Goal: Task Accomplishment & Management: Manage account settings

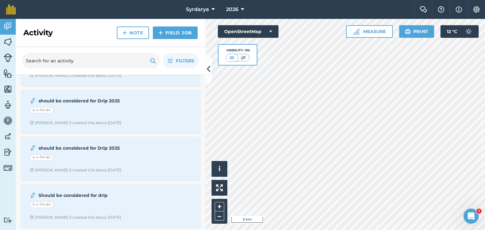
scroll to position [37, 0]
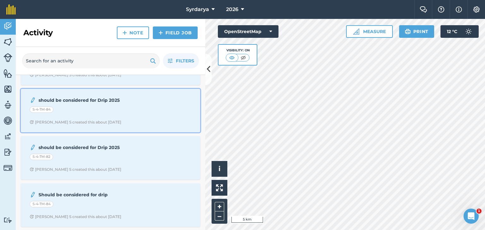
click at [123, 107] on div "S-4-TM-84" at bounding box center [111, 111] width 162 height 8
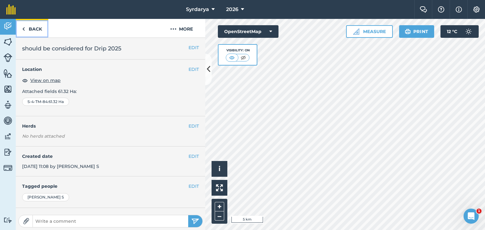
click at [24, 31] on img at bounding box center [23, 29] width 3 height 8
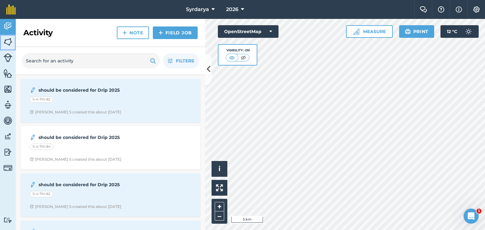
click at [5, 37] on link "Fields" at bounding box center [8, 43] width 16 height 16
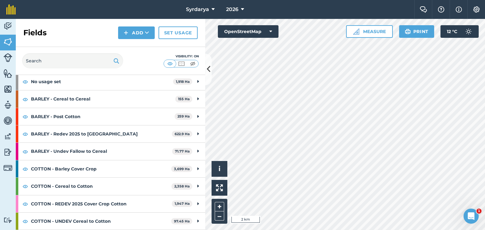
scroll to position [63, 0]
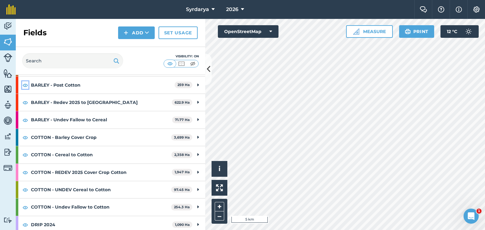
click at [25, 86] on img at bounding box center [25, 85] width 6 height 8
click at [25, 84] on img at bounding box center [25, 85] width 6 height 8
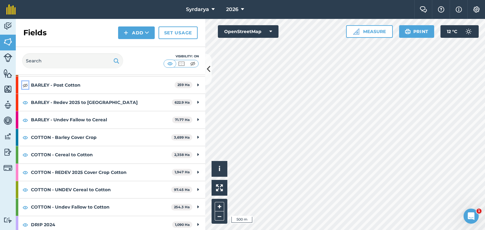
click at [25, 85] on img at bounding box center [25, 85] width 6 height 8
click at [177, 32] on link "Set usage" at bounding box center [177, 33] width 39 height 13
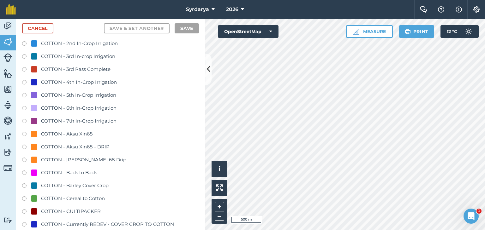
scroll to position [379, 0]
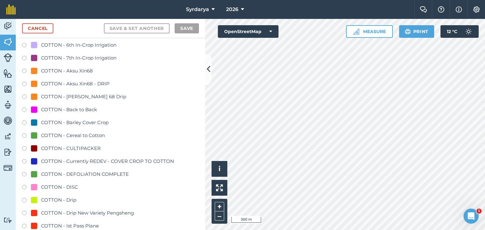
click at [24, 123] on label at bounding box center [26, 124] width 9 height 6
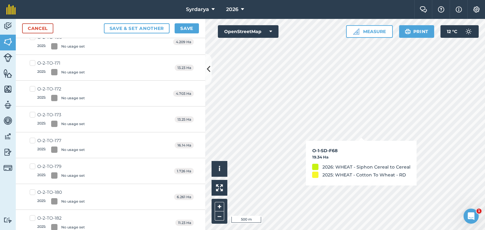
checkbox input "true"
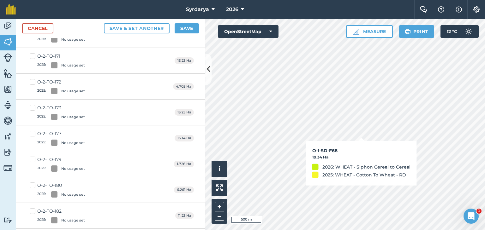
scroll to position [371, 0]
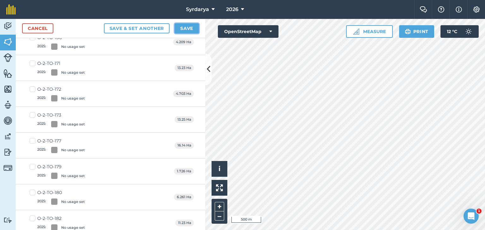
click at [187, 29] on button "Save" at bounding box center [187, 28] width 24 height 10
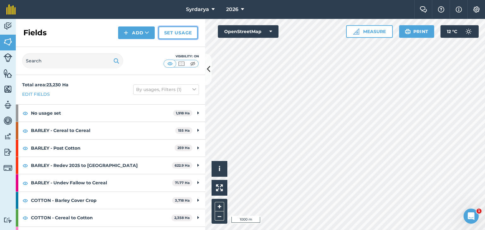
click at [182, 33] on link "Set usage" at bounding box center [177, 33] width 39 height 13
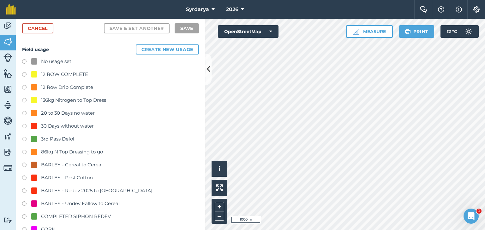
click at [25, 61] on label at bounding box center [26, 62] width 9 height 6
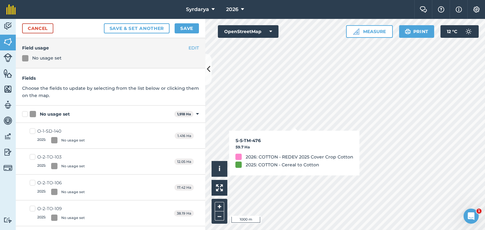
checkbox input "true"
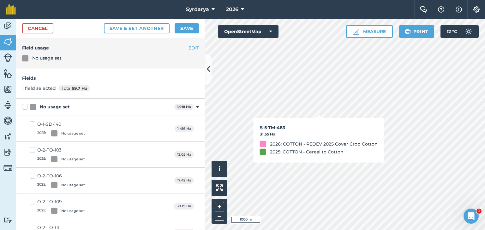
checkbox input "true"
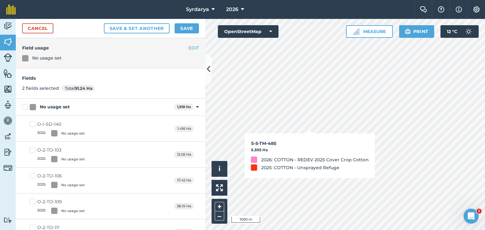
checkbox input "true"
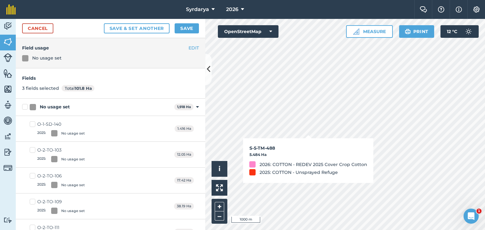
checkbox input "true"
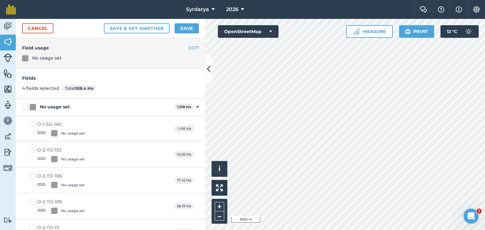
checkbox input "true"
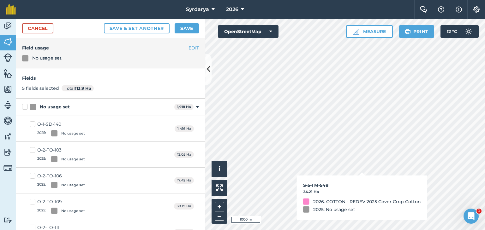
checkbox input "true"
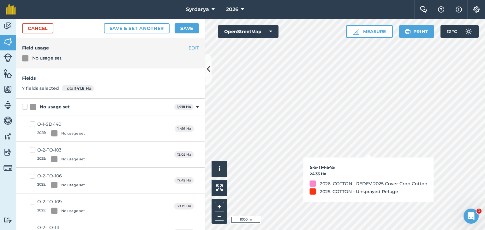
checkbox input "true"
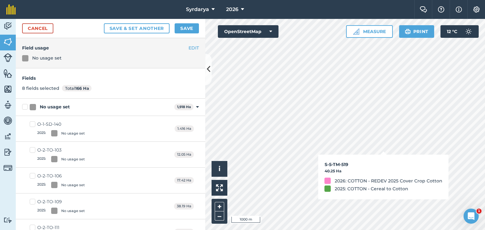
checkbox input "true"
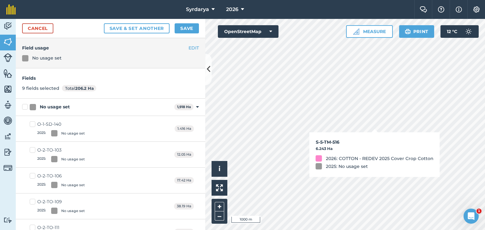
checkbox input "true"
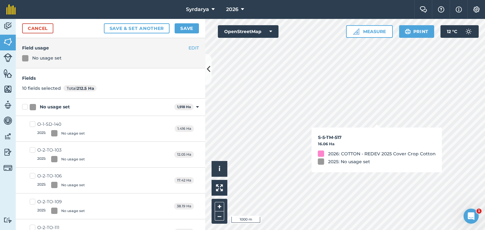
checkbox input "true"
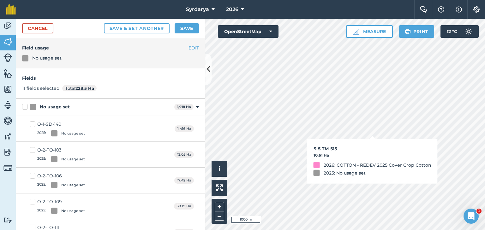
checkbox input "true"
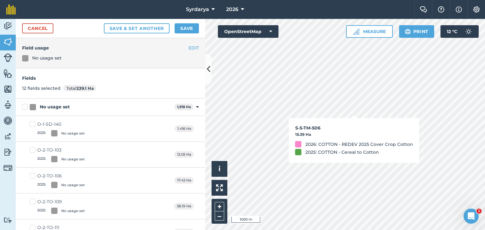
checkbox input "true"
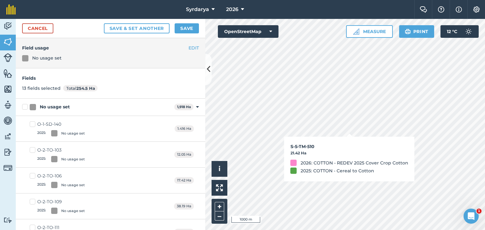
checkbox input "true"
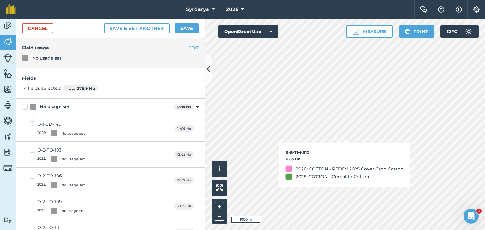
checkbox input "true"
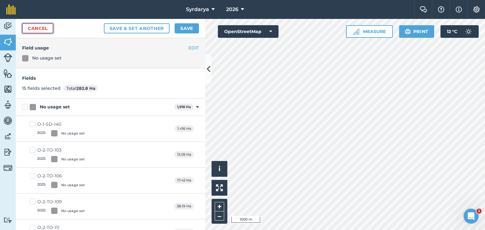
click at [35, 26] on link "Cancel" at bounding box center [37, 28] width 31 height 10
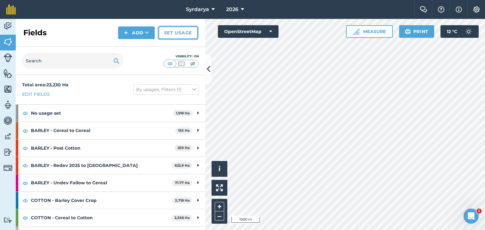
click at [177, 33] on link "Set usage" at bounding box center [177, 33] width 39 height 13
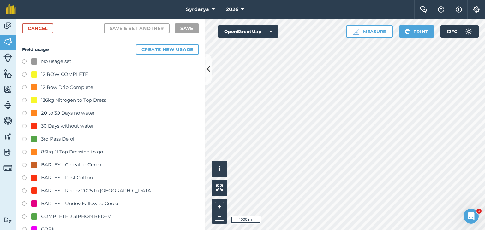
click at [24, 61] on label at bounding box center [26, 62] width 9 height 6
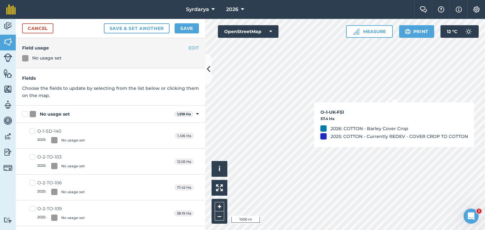
checkbox input "true"
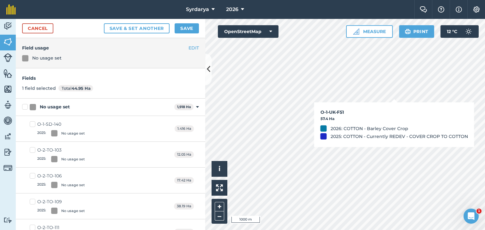
checkbox input "true"
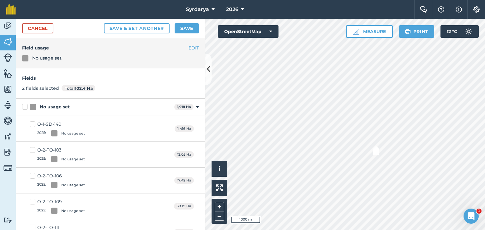
checkbox input "true"
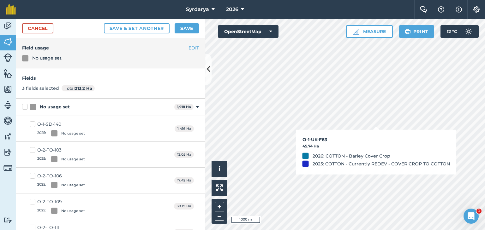
checkbox input "true"
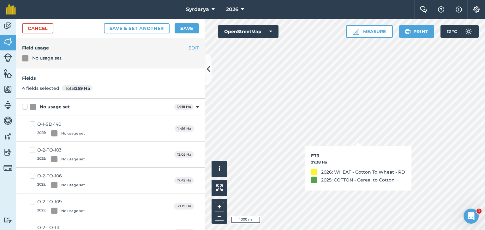
checkbox input "true"
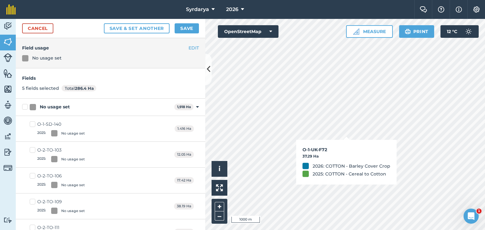
checkbox input "true"
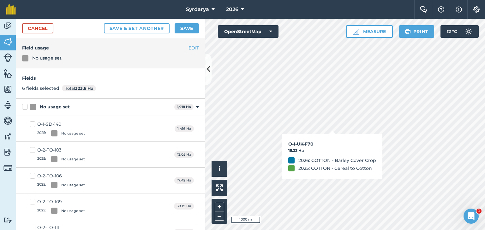
checkbox input "true"
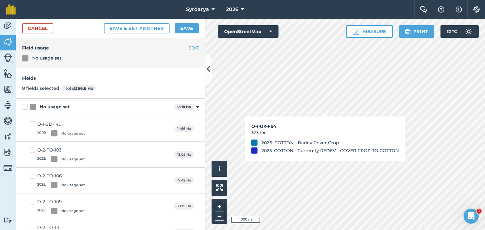
checkbox input "true"
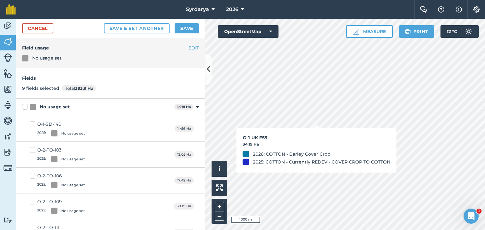
checkbox input "true"
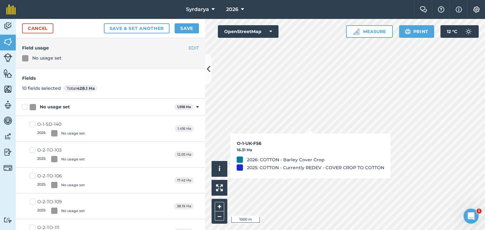
checkbox input "true"
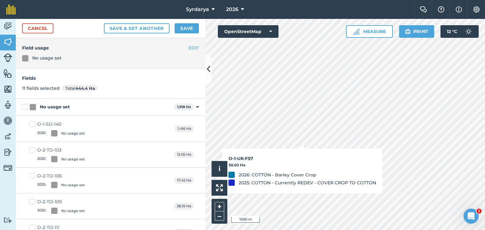
checkbox input "true"
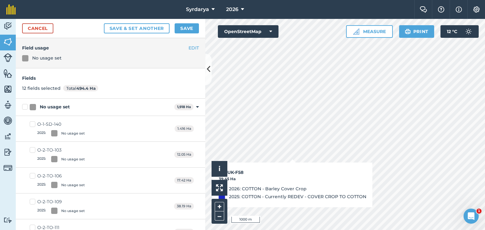
checkbox input "true"
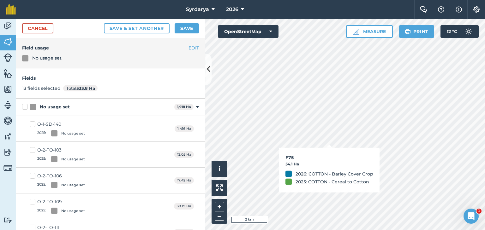
checkbox input "true"
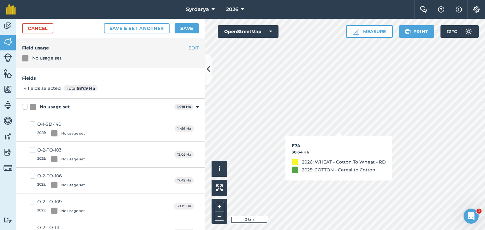
checkbox input "true"
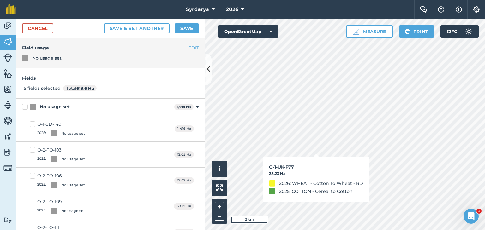
checkbox input "true"
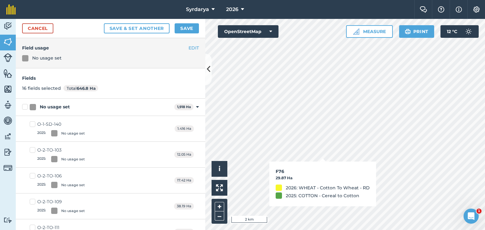
checkbox input "true"
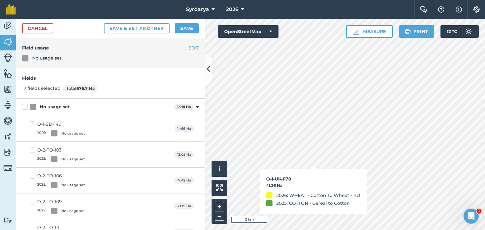
checkbox input "true"
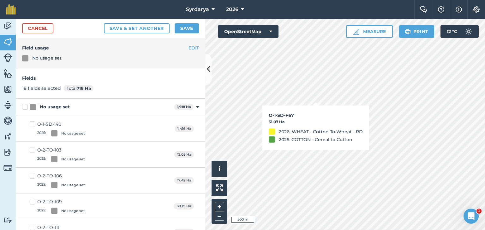
checkbox input "true"
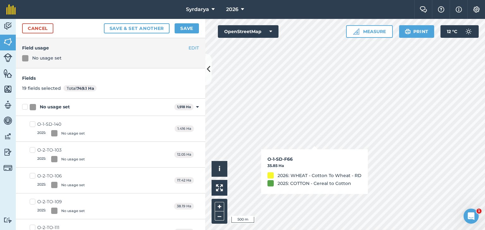
checkbox input "true"
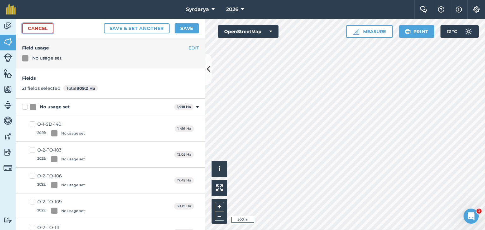
click at [29, 26] on link "Cancel" at bounding box center [37, 28] width 31 height 10
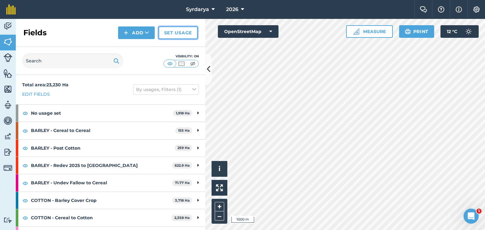
click at [179, 35] on link "Set usage" at bounding box center [177, 33] width 39 height 13
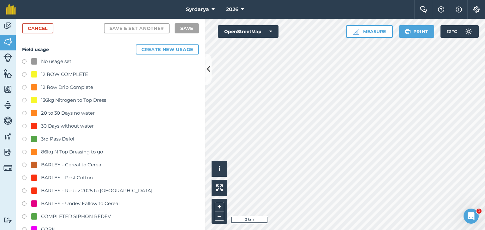
click at [23, 61] on label at bounding box center [26, 62] width 9 height 6
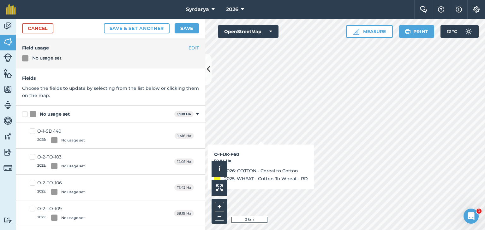
checkbox input "true"
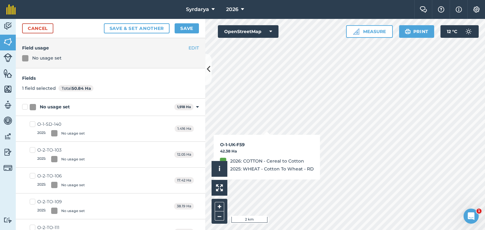
checkbox input "true"
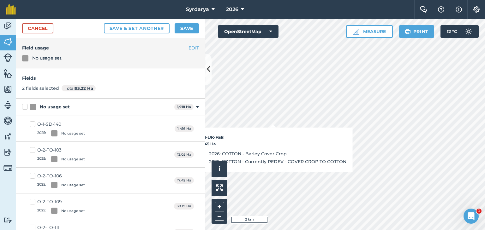
checkbox input "true"
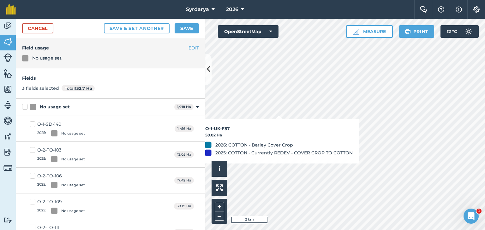
checkbox input "true"
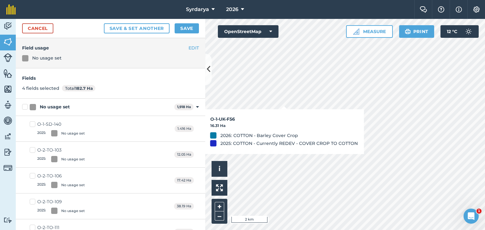
checkbox input "true"
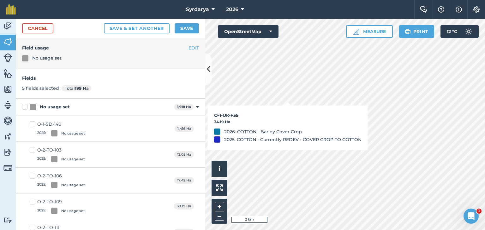
checkbox input "true"
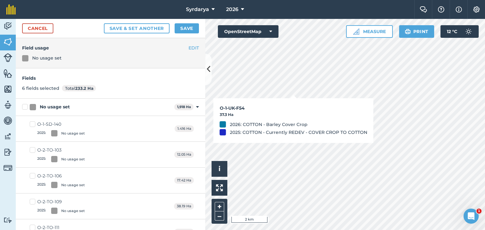
checkbox input "true"
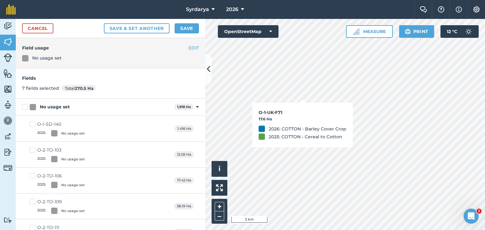
checkbox input "true"
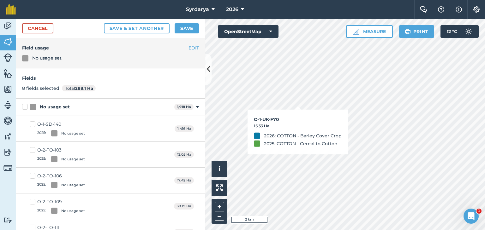
checkbox input "true"
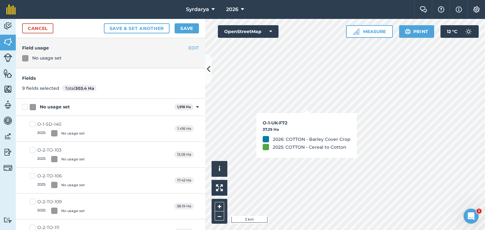
checkbox input "true"
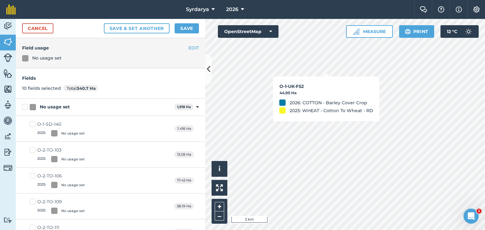
checkbox input "true"
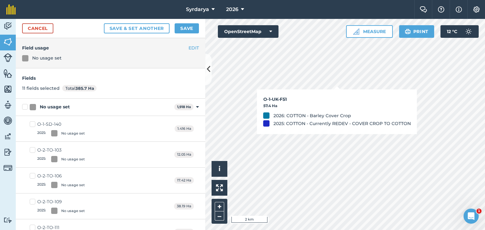
checkbox input "true"
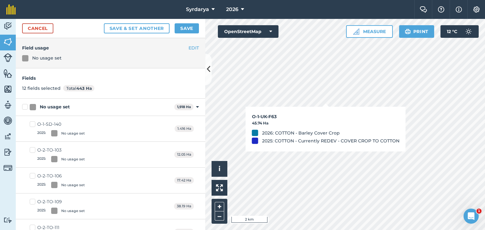
checkbox input "true"
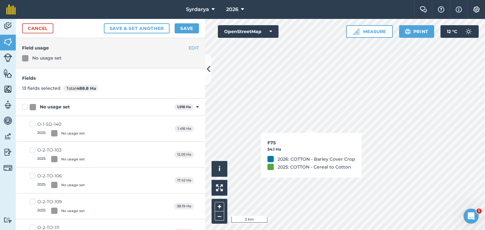
checkbox input "true"
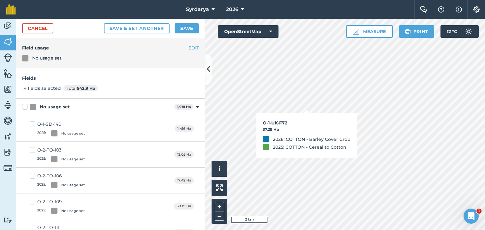
checkbox input "true"
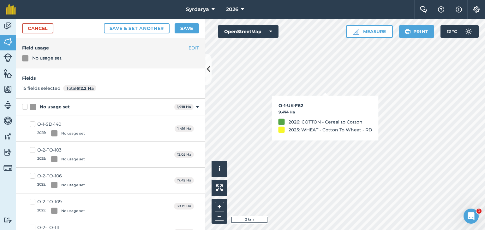
checkbox input "true"
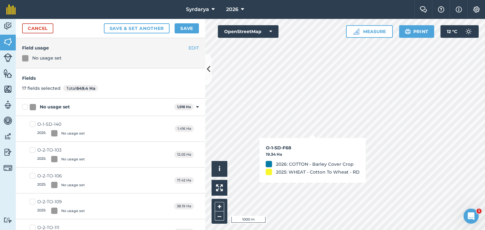
checkbox input "true"
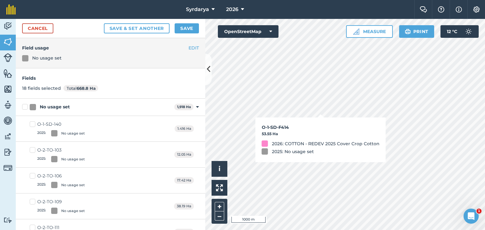
checkbox input "true"
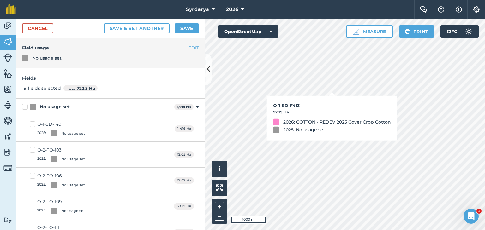
checkbox input "true"
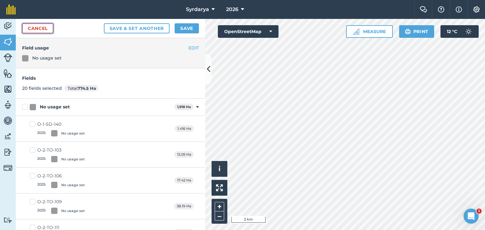
click at [38, 30] on link "Cancel" at bounding box center [37, 28] width 31 height 10
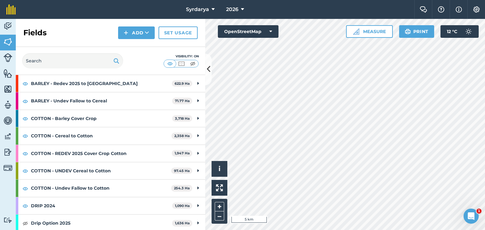
scroll to position [95, 0]
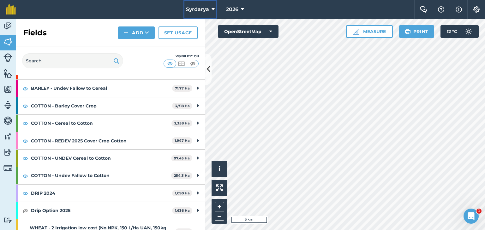
click at [212, 9] on icon at bounding box center [212, 10] width 3 height 8
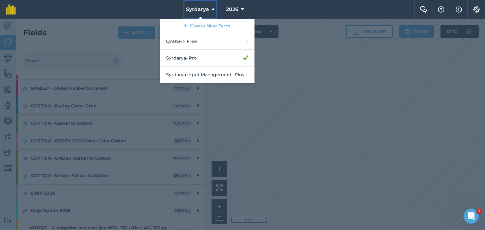
click at [212, 9] on icon at bounding box center [212, 10] width 3 height 8
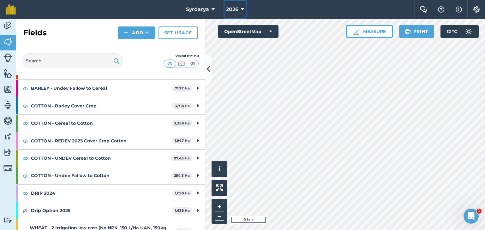
click at [239, 8] on button "2026" at bounding box center [234, 9] width 23 height 19
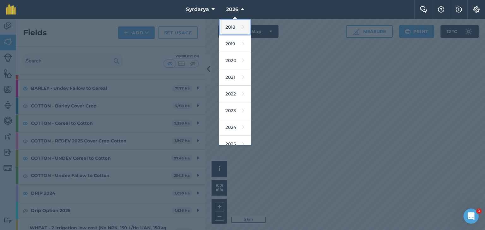
click at [233, 27] on link "2018" at bounding box center [235, 27] width 32 height 17
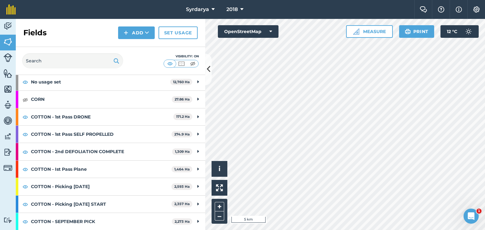
scroll to position [31, 0]
click at [241, 7] on icon at bounding box center [241, 10] width 3 height 8
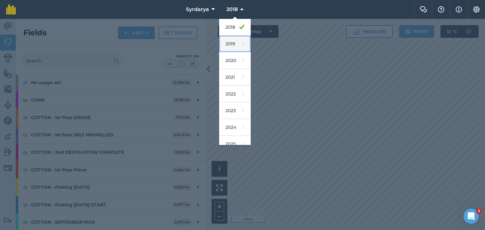
click at [230, 44] on link "2019" at bounding box center [235, 44] width 32 height 17
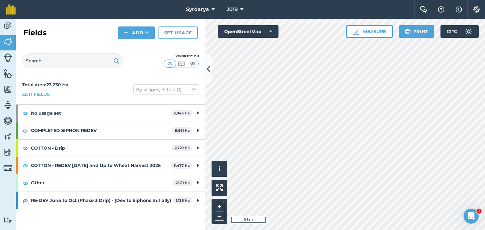
scroll to position [0, 0]
click at [232, 8] on span "2019" at bounding box center [231, 10] width 11 height 8
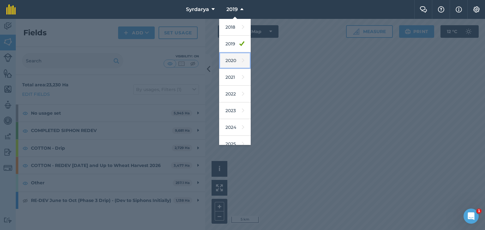
click at [230, 66] on link "2020" at bounding box center [235, 60] width 32 height 17
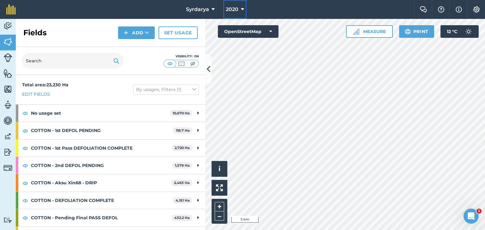
click at [239, 5] on button "2020" at bounding box center [234, 9] width 23 height 19
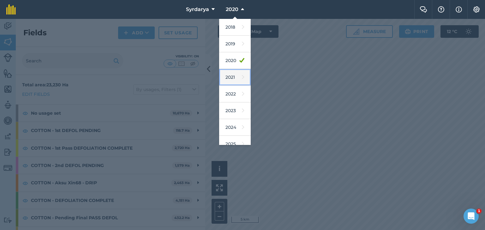
click at [230, 75] on link "2021" at bounding box center [235, 77] width 32 height 17
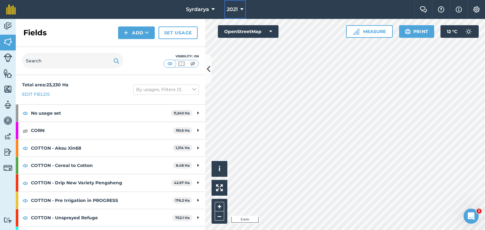
click at [241, 13] on icon at bounding box center [241, 10] width 3 height 8
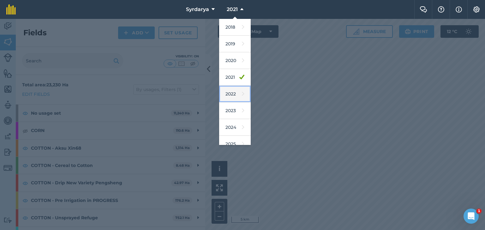
click at [235, 94] on link "2022" at bounding box center [235, 94] width 32 height 17
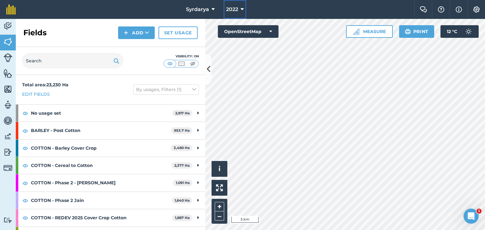
click at [236, 7] on span "2022" at bounding box center [232, 10] width 12 height 8
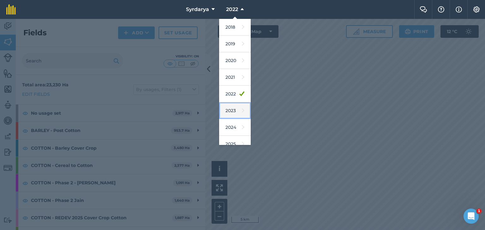
click at [234, 110] on link "2023" at bounding box center [235, 111] width 32 height 17
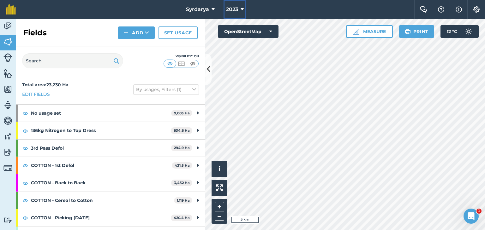
click at [232, 4] on button "2023" at bounding box center [234, 9] width 23 height 19
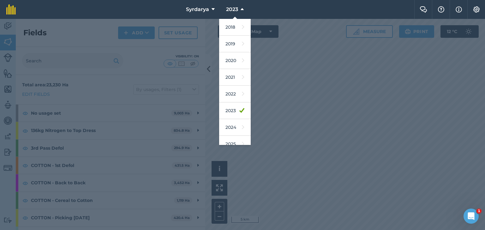
click at [270, 67] on div at bounding box center [242, 124] width 485 height 211
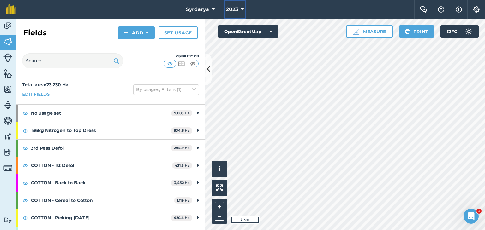
click at [236, 6] on span "2023" at bounding box center [232, 10] width 12 height 8
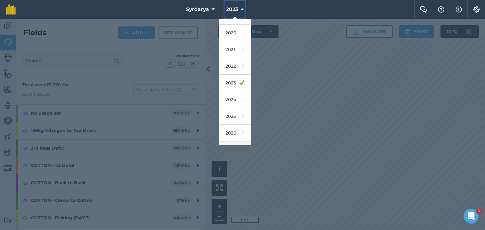
scroll to position [40, 0]
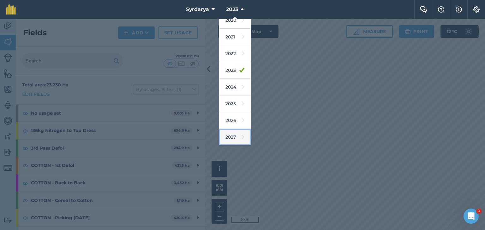
click at [229, 134] on link "2027" at bounding box center [235, 137] width 32 height 17
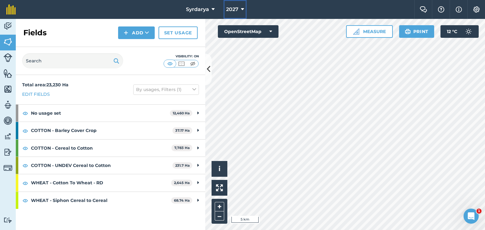
click at [232, 11] on span "2027" at bounding box center [232, 10] width 12 height 8
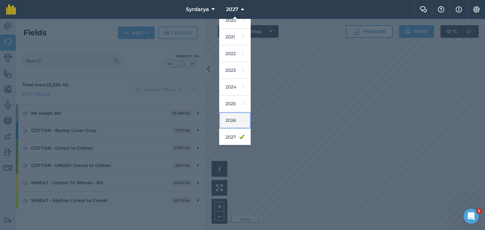
click at [233, 116] on link "2026" at bounding box center [235, 120] width 32 height 17
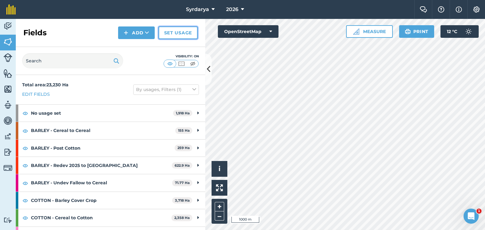
click at [189, 31] on link "Set usage" at bounding box center [177, 33] width 39 height 13
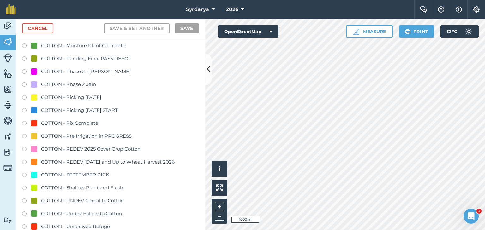
scroll to position [600, 0]
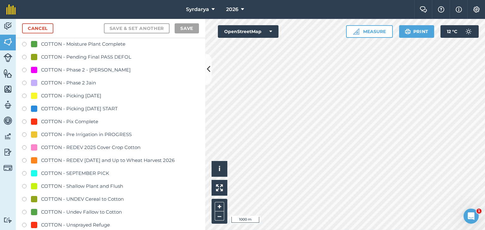
click at [24, 147] on label at bounding box center [26, 148] width 9 height 6
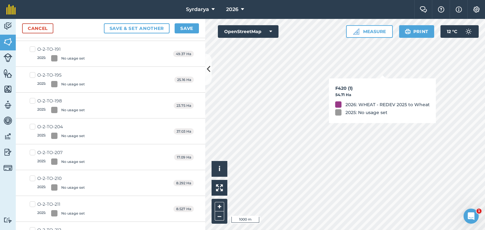
checkbox input "true"
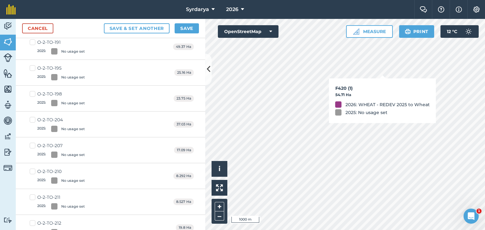
scroll to position [592, 0]
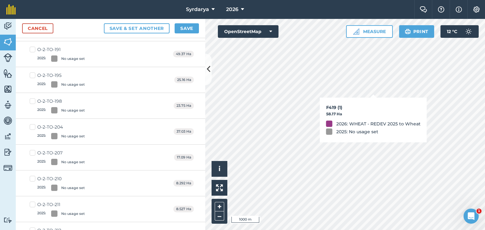
checkbox input "true"
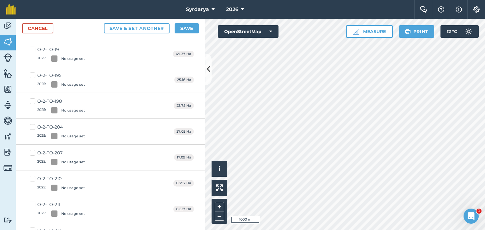
checkbox input "true"
click at [189, 27] on button "Save" at bounding box center [187, 28] width 24 height 10
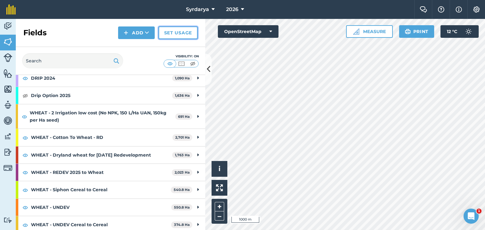
scroll to position [229, 0]
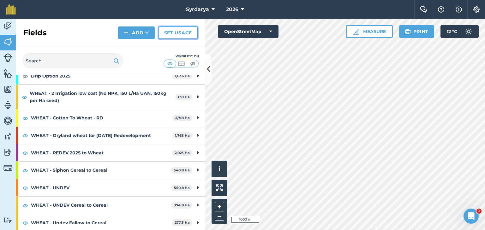
click at [181, 33] on link "Set usage" at bounding box center [177, 33] width 39 height 13
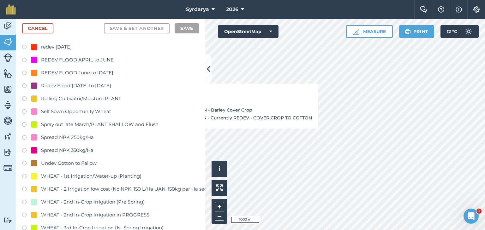
scroll to position [1515, 0]
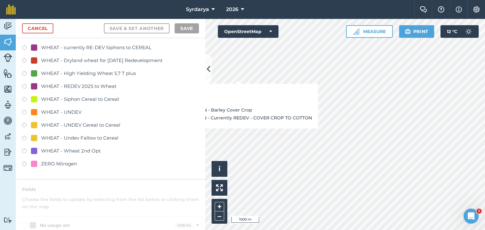
click at [24, 86] on label at bounding box center [26, 87] width 9 height 6
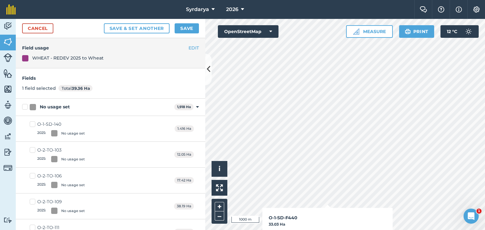
checkbox input "true"
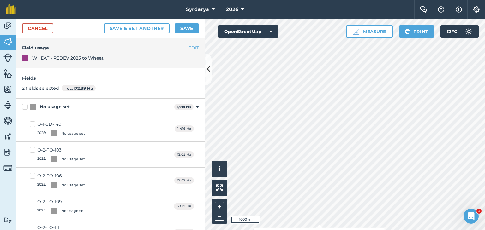
checkbox input "true"
click at [186, 27] on button "Save" at bounding box center [187, 28] width 24 height 10
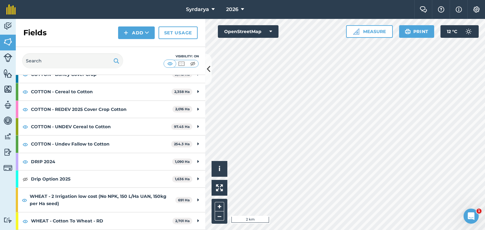
scroll to position [95, 0]
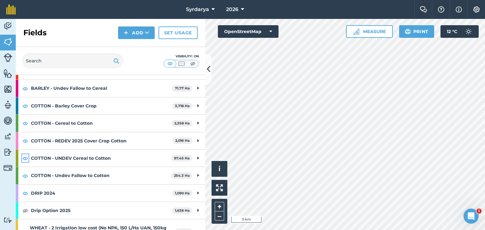
click at [24, 157] on img at bounding box center [25, 159] width 6 height 8
click at [25, 176] on img at bounding box center [25, 176] width 6 height 8
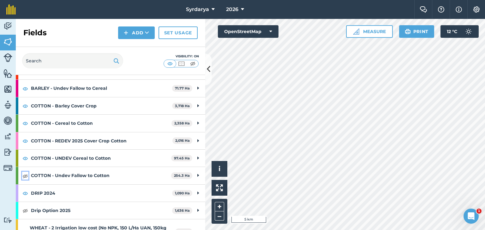
click at [25, 176] on img at bounding box center [25, 176] width 6 height 8
click at [239, 7] on button "2026" at bounding box center [234, 9] width 23 height 19
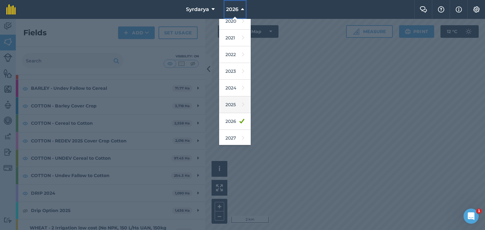
scroll to position [40, 0]
click at [229, 67] on link "2023" at bounding box center [235, 70] width 32 height 17
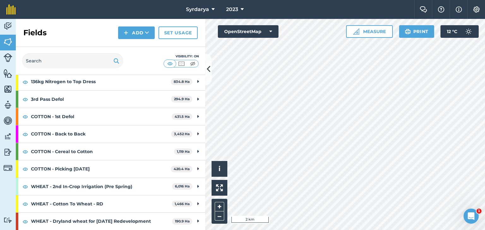
scroll to position [48, 0]
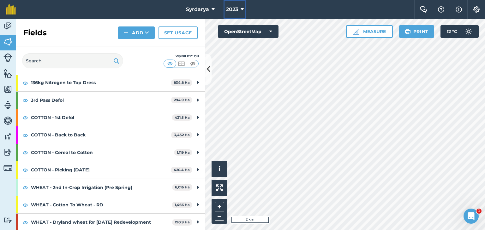
click at [233, 8] on span "2023" at bounding box center [232, 10] width 12 height 8
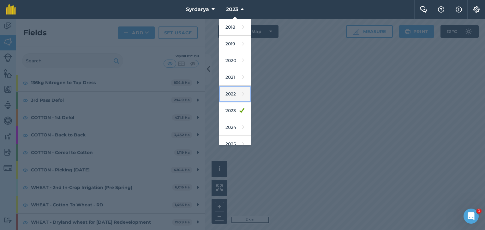
click at [228, 92] on link "2022" at bounding box center [235, 94] width 32 height 17
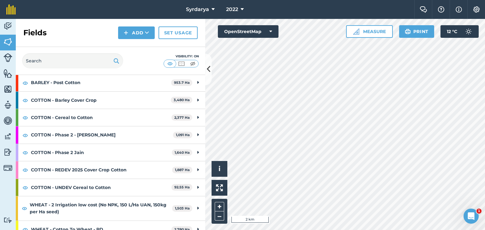
scroll to position [42, 0]
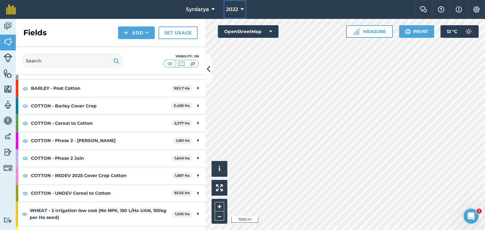
click at [240, 11] on icon at bounding box center [241, 10] width 3 height 8
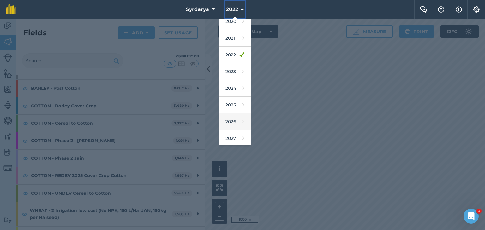
scroll to position [40, 0]
click at [228, 116] on link "2026" at bounding box center [235, 120] width 32 height 17
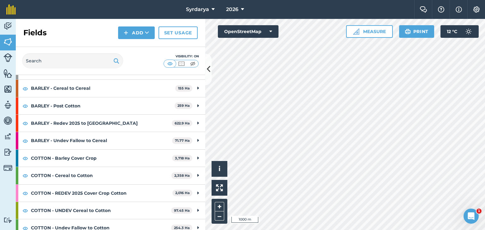
scroll to position [95, 0]
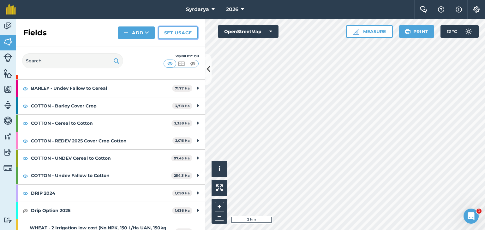
click at [178, 32] on link "Set usage" at bounding box center [177, 33] width 39 height 13
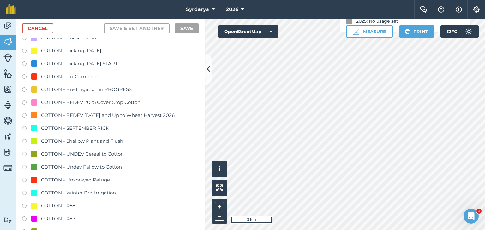
scroll to position [663, 0]
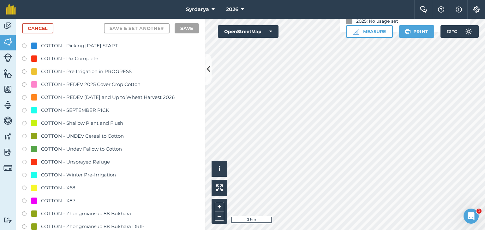
click at [24, 149] on label at bounding box center [26, 150] width 9 height 6
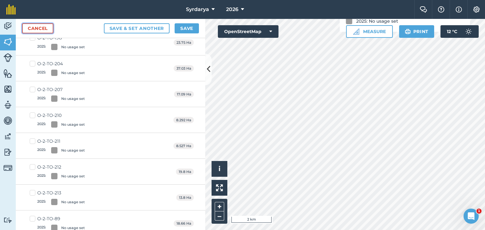
click at [40, 28] on link "Cancel" at bounding box center [37, 28] width 31 height 10
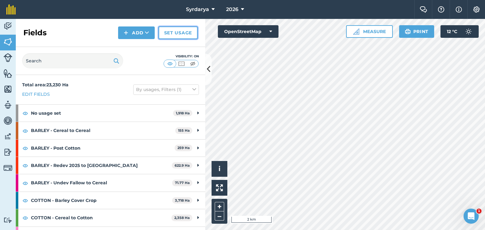
click at [186, 33] on link "Set usage" at bounding box center [177, 33] width 39 height 13
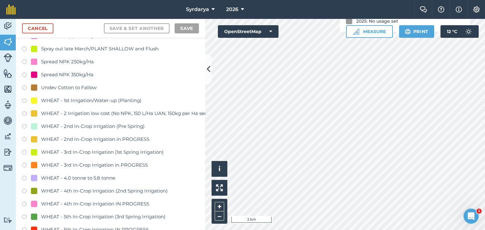
scroll to position [1452, 0]
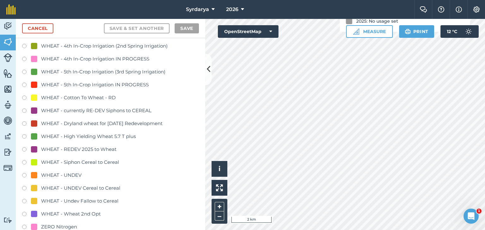
click at [24, 188] on label at bounding box center [26, 189] width 9 height 6
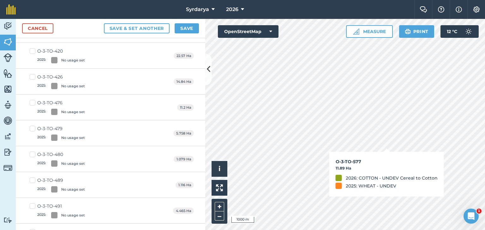
checkbox input "true"
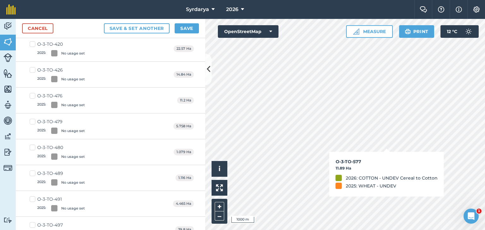
scroll to position [1444, 0]
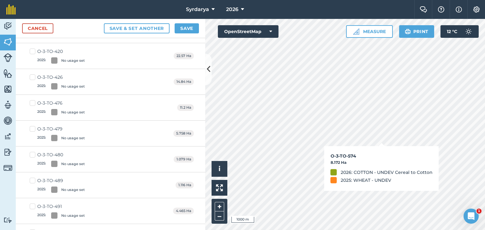
checkbox input "true"
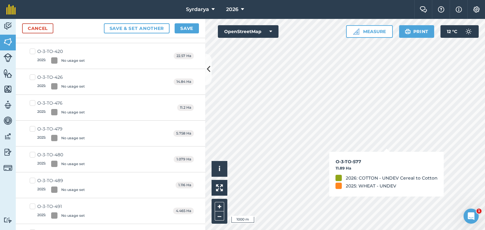
checkbox input "true"
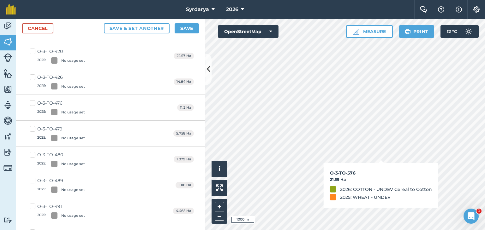
checkbox input "true"
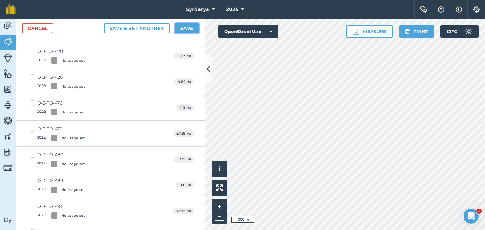
click at [182, 28] on button "Save" at bounding box center [187, 28] width 24 height 10
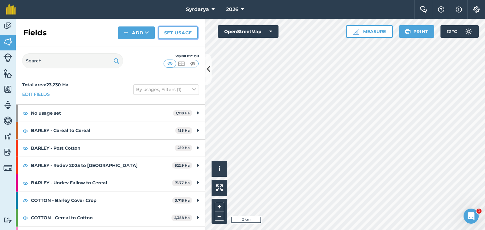
click at [174, 32] on link "Set usage" at bounding box center [177, 33] width 39 height 13
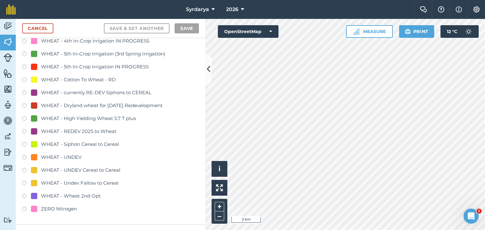
scroll to position [1483, 0]
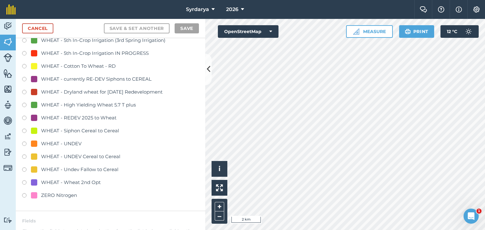
click at [24, 169] on label at bounding box center [26, 171] width 9 height 6
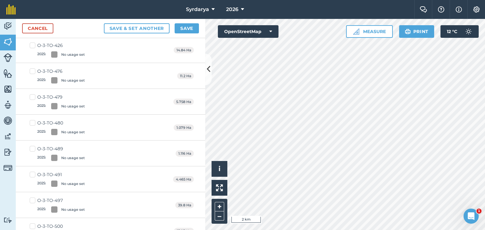
scroll to position [0, 0]
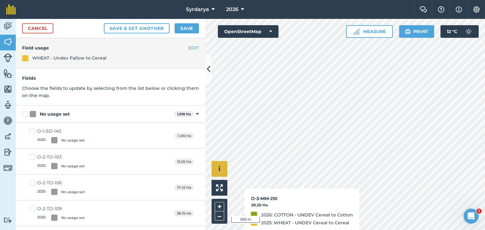
checkbox input "true"
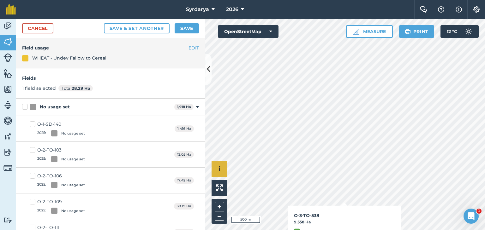
checkbox input "true"
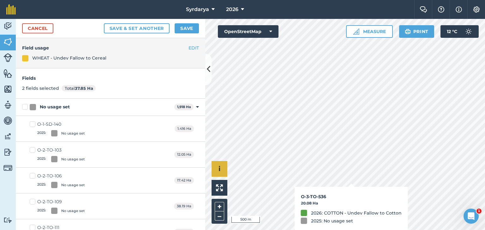
checkbox input "true"
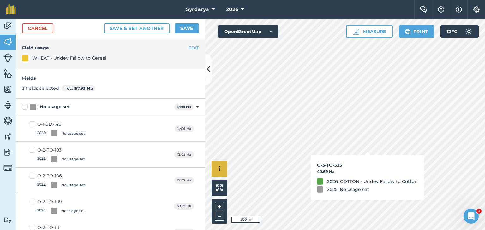
checkbox input "true"
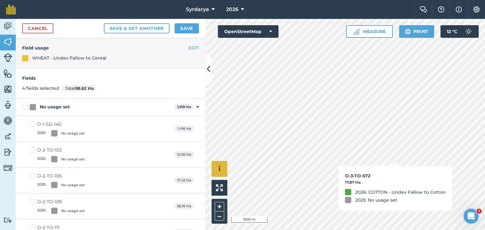
checkbox input "true"
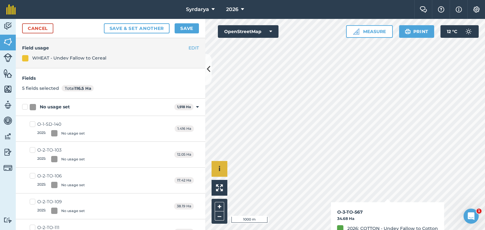
checkbox input "true"
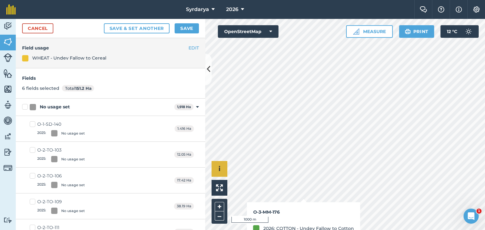
checkbox input "true"
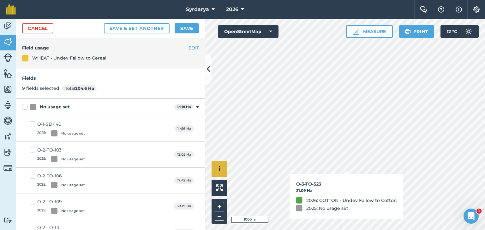
checkbox input "true"
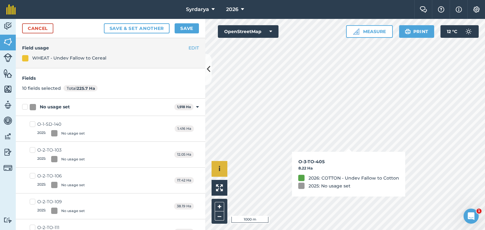
checkbox input "true"
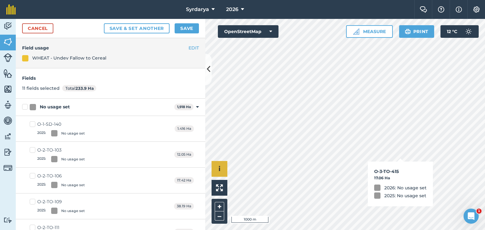
checkbox input "true"
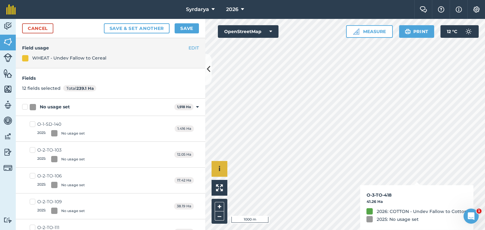
checkbox input "true"
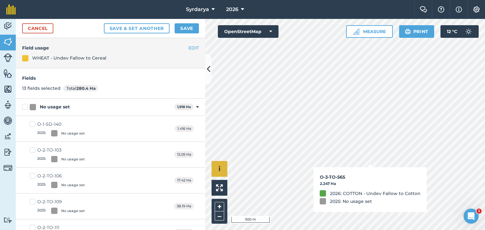
checkbox input "true"
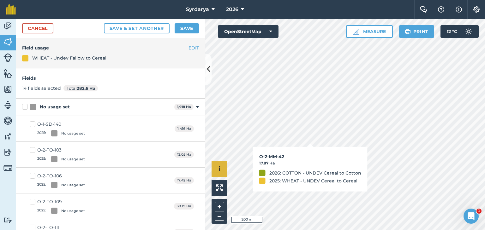
checkbox input "true"
checkbox input "false"
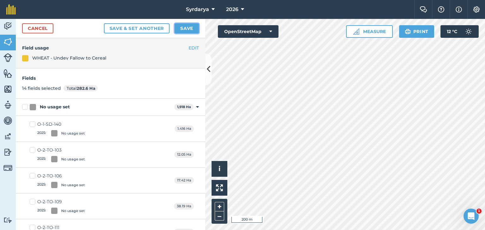
click at [187, 27] on button "Save" at bounding box center [187, 28] width 24 height 10
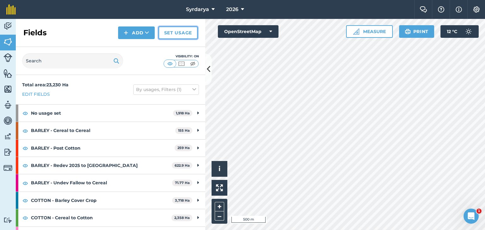
click at [181, 32] on link "Set usage" at bounding box center [177, 33] width 39 height 13
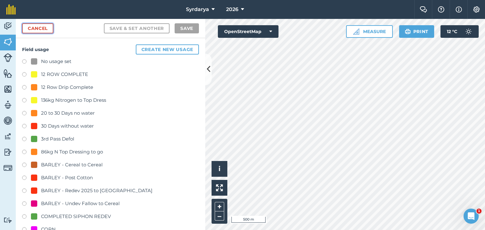
click at [42, 27] on link "Cancel" at bounding box center [37, 28] width 31 height 10
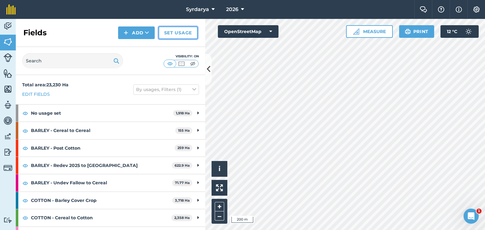
click at [172, 34] on link "Set usage" at bounding box center [177, 33] width 39 height 13
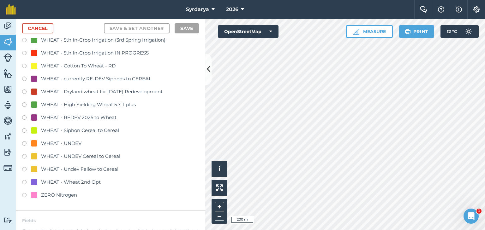
scroll to position [1483, 0]
click at [24, 156] on label at bounding box center [26, 158] width 9 height 6
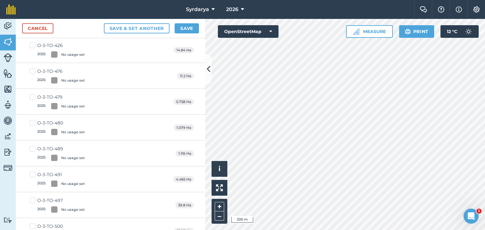
scroll to position [0, 0]
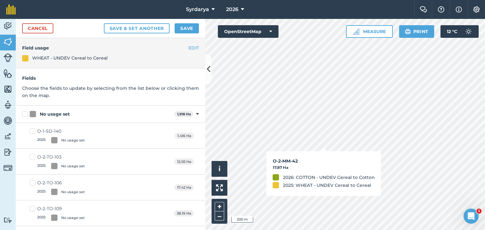
checkbox input "true"
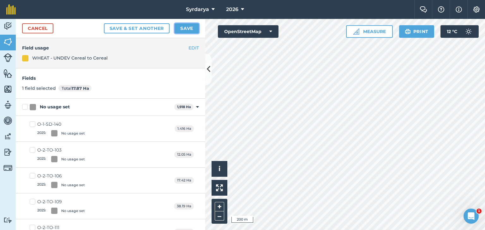
click at [184, 28] on button "Save" at bounding box center [187, 28] width 24 height 10
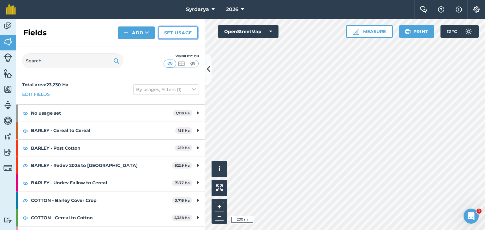
click at [173, 32] on link "Set usage" at bounding box center [177, 33] width 39 height 13
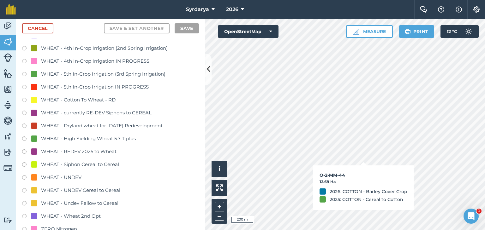
scroll to position [1452, 0]
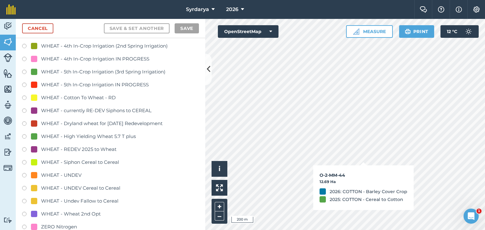
click at [24, 175] on label at bounding box center [26, 176] width 9 height 6
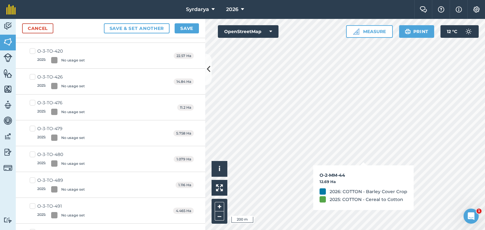
checkbox input "true"
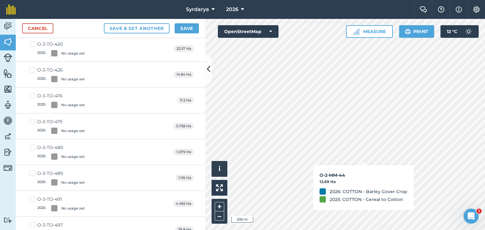
scroll to position [1444, 0]
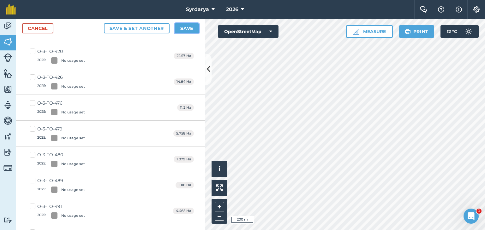
click at [186, 29] on button "Save" at bounding box center [187, 28] width 24 height 10
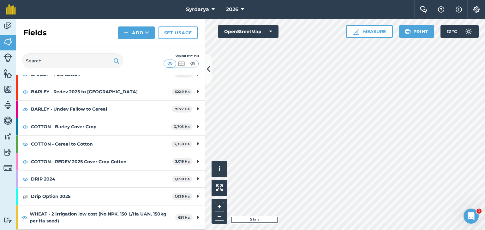
scroll to position [63, 0]
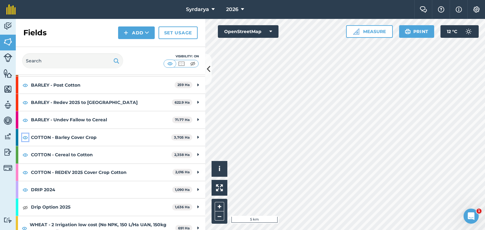
click at [25, 137] on img at bounding box center [25, 138] width 6 height 8
click at [25, 135] on img at bounding box center [25, 138] width 6 height 8
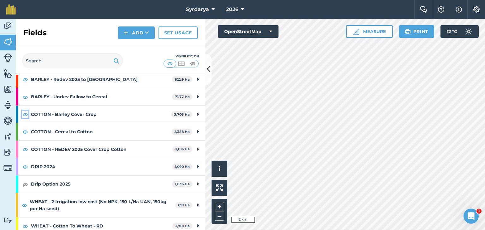
scroll to position [95, 0]
